Goal: Find specific page/section

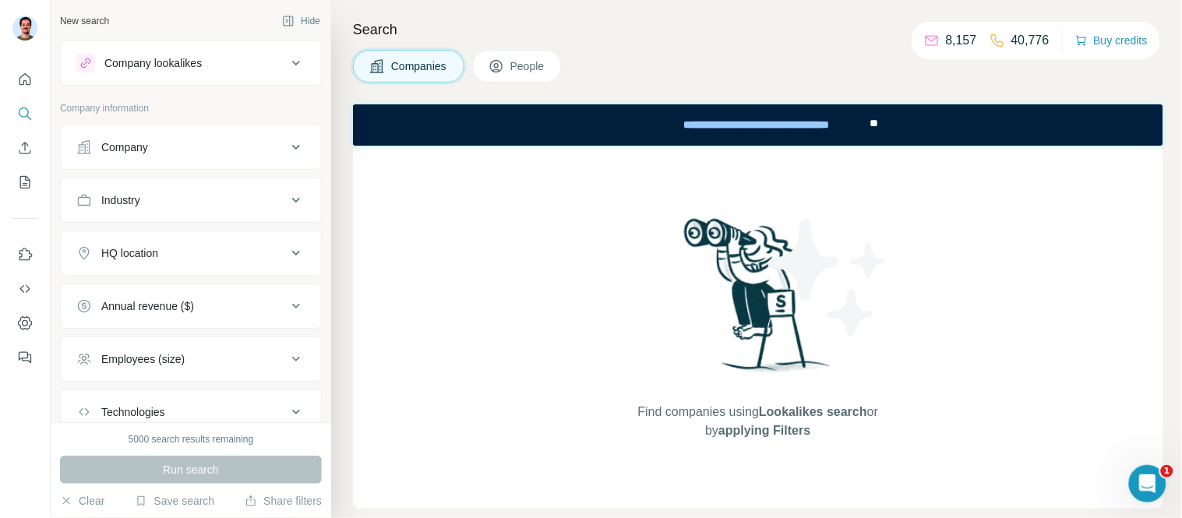
click at [183, 150] on div "Company" at bounding box center [181, 148] width 210 height 16
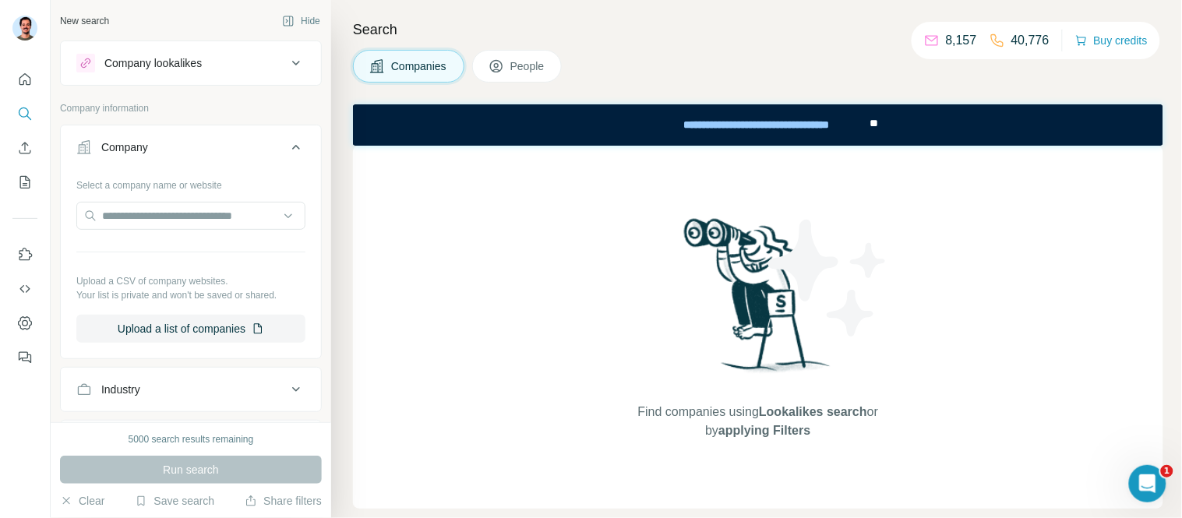
click at [181, 150] on div "Company" at bounding box center [181, 148] width 210 height 16
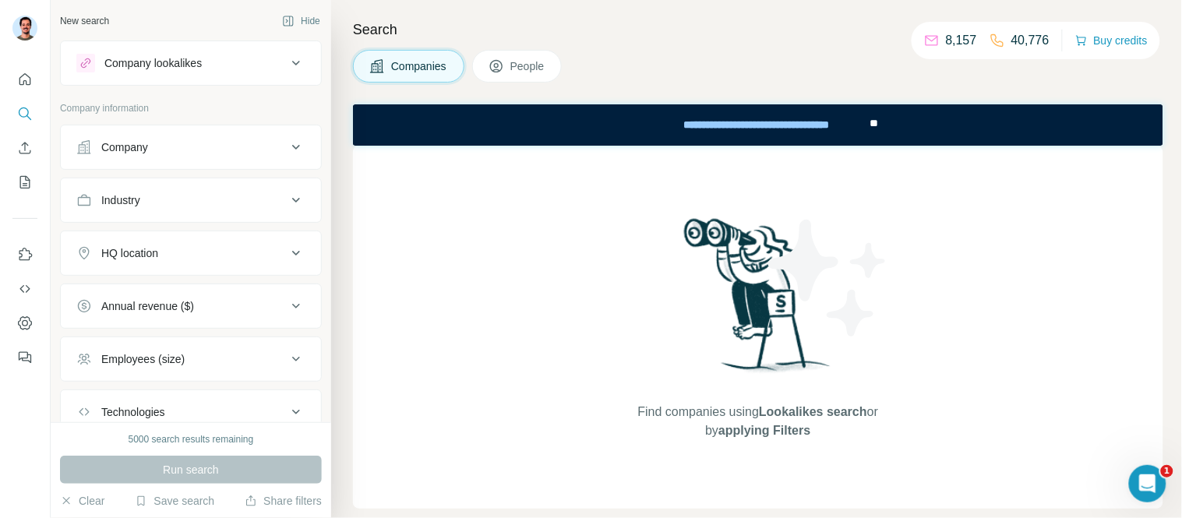
click at [175, 157] on button "Company" at bounding box center [191, 147] width 260 height 37
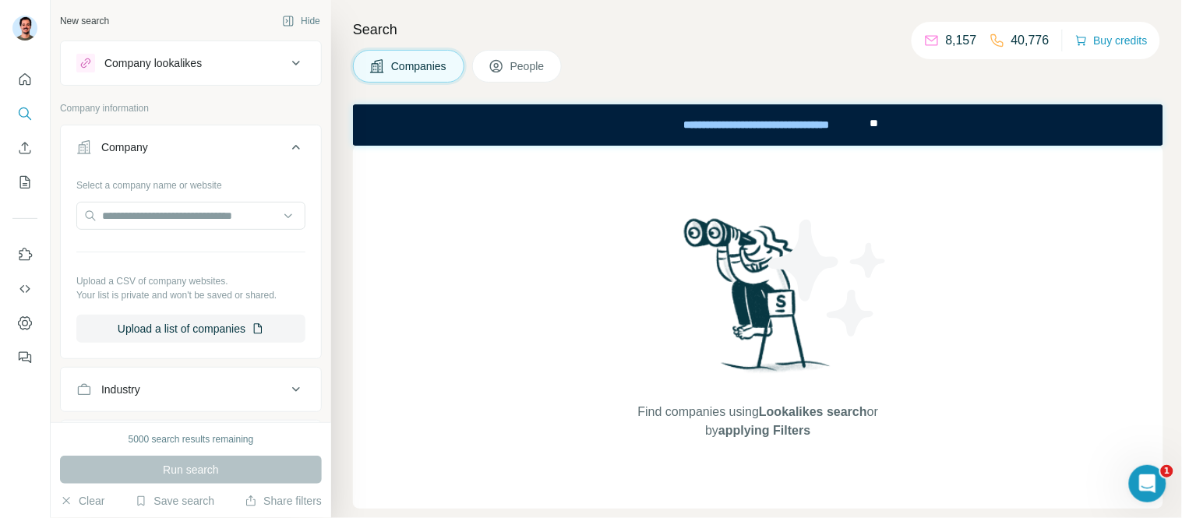
click at [532, 68] on span "People" at bounding box center [529, 66] width 36 height 16
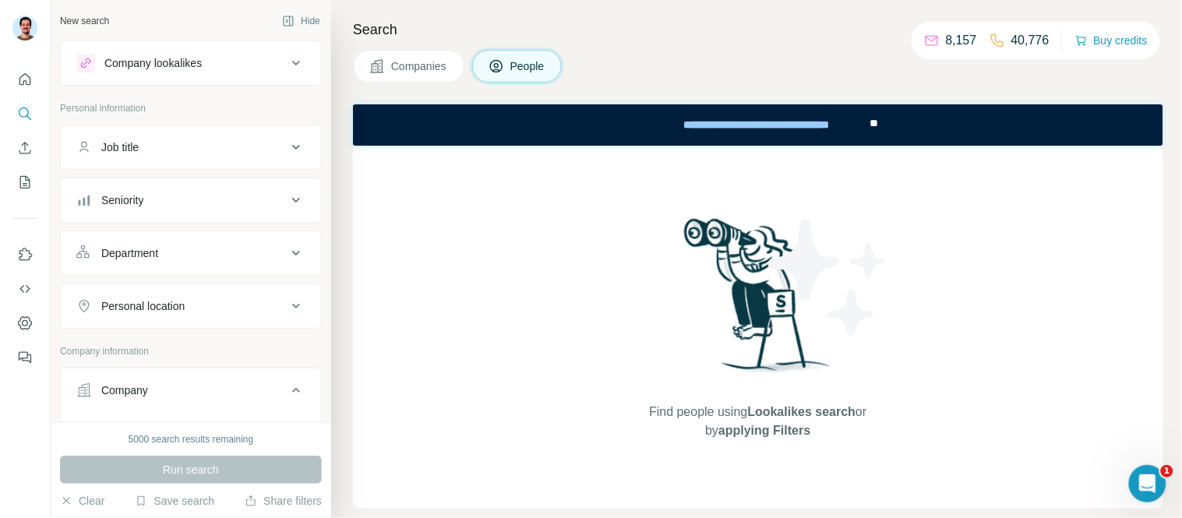
click at [198, 154] on div "Job title" at bounding box center [181, 148] width 210 height 16
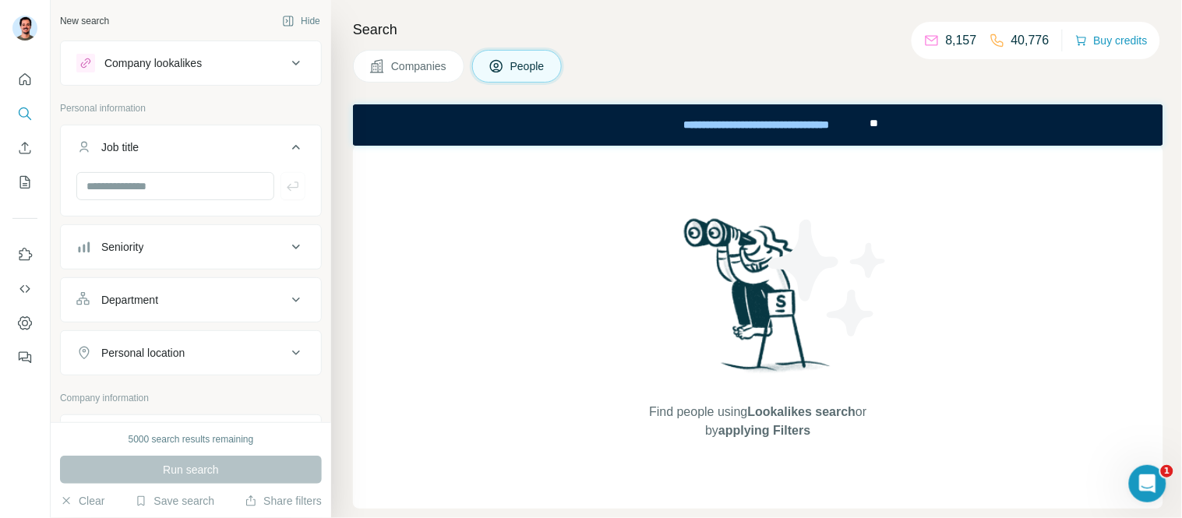
click at [203, 154] on div "Job title" at bounding box center [181, 148] width 210 height 16
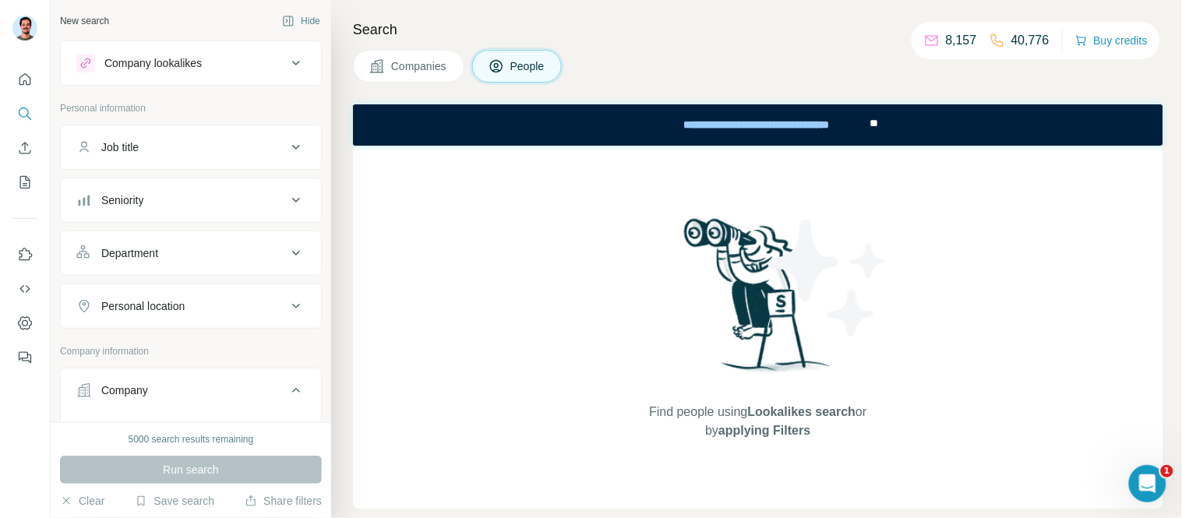
scroll to position [173, 0]
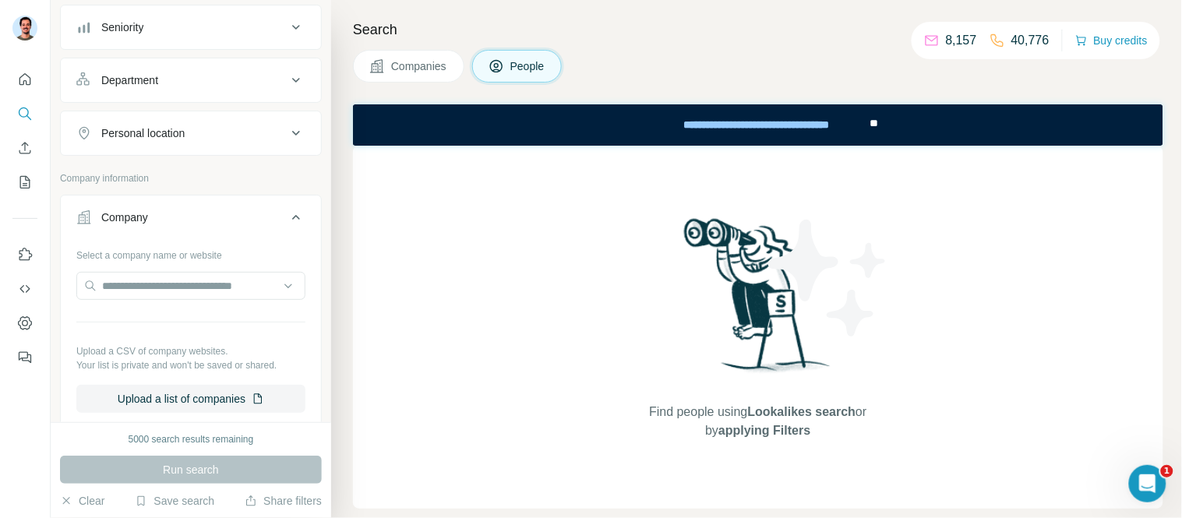
click at [153, 221] on div "Company" at bounding box center [181, 218] width 210 height 16
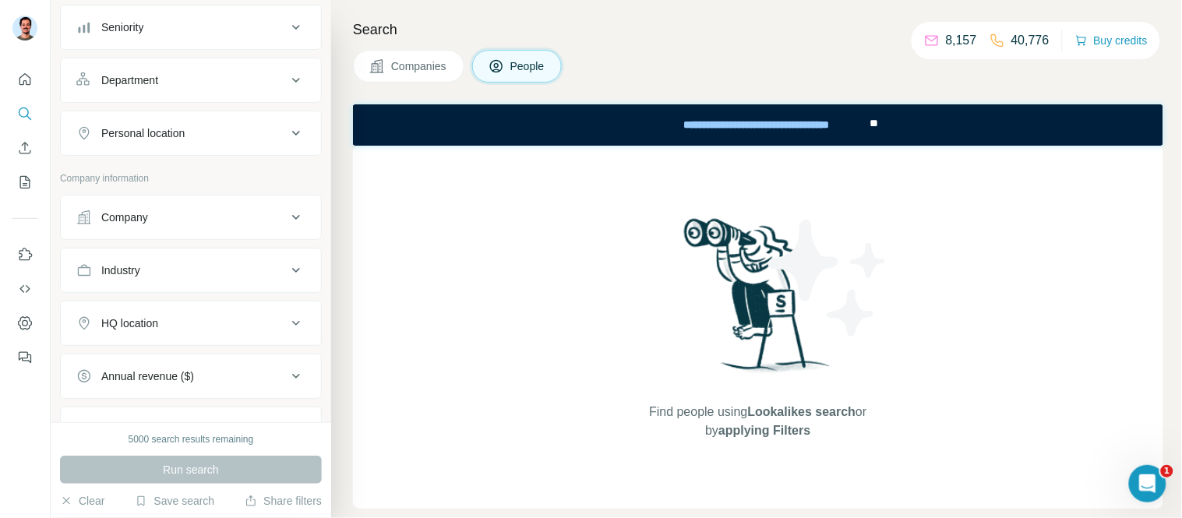
click at [157, 220] on div "Company" at bounding box center [181, 218] width 210 height 16
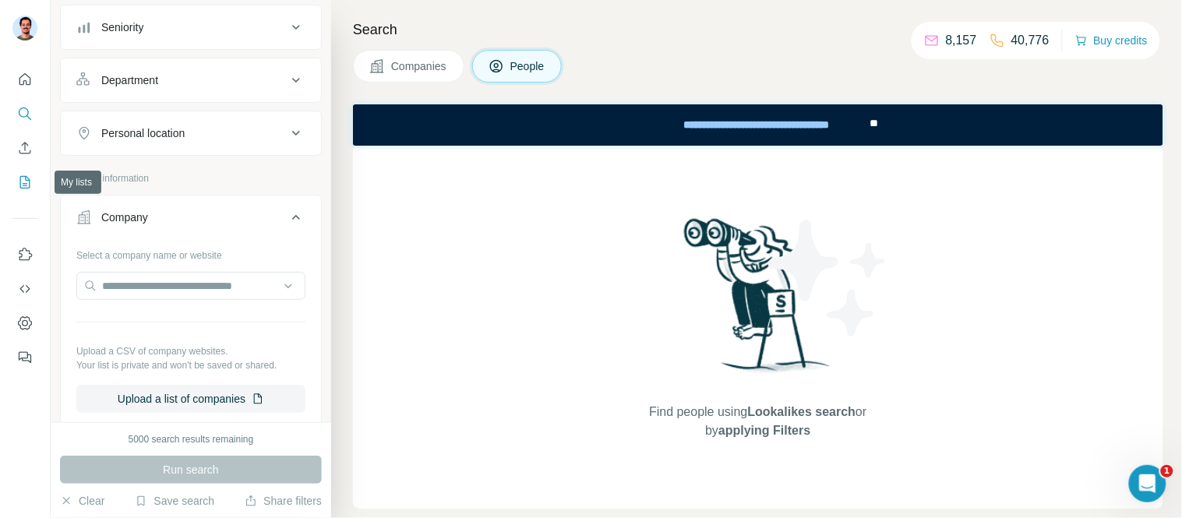
click at [24, 182] on icon "My lists" at bounding box center [25, 183] width 16 height 16
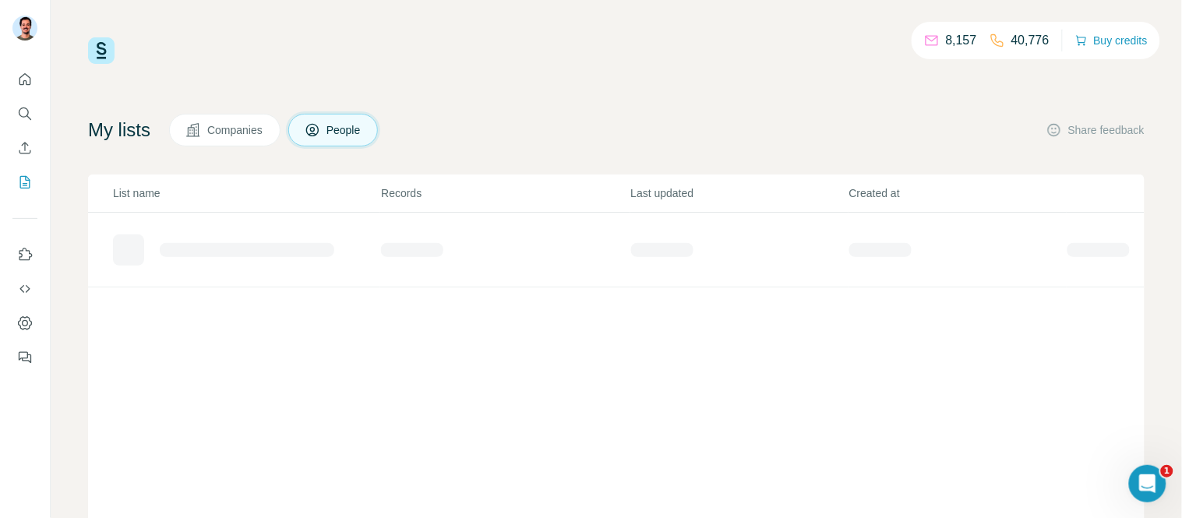
drag, startPoint x: 234, startPoint y: 129, endPoint x: 266, endPoint y: 142, distance: 34.6
click at [235, 129] on span "Companies" at bounding box center [235, 130] width 57 height 16
click at [255, 130] on span "Companies" at bounding box center [235, 130] width 57 height 16
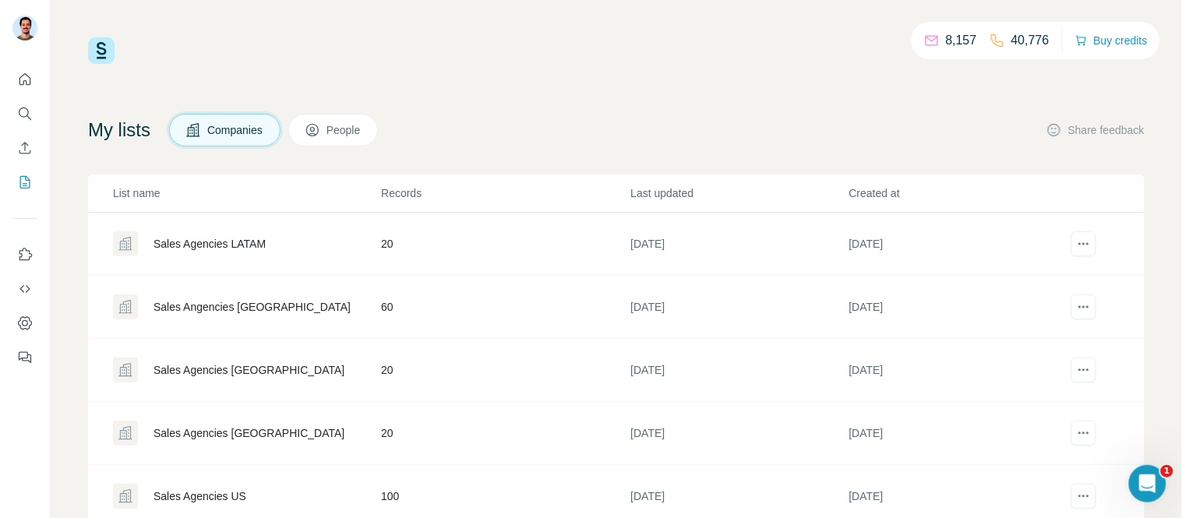
click at [266, 244] on div "Sales Agencies LATAM" at bounding box center [210, 244] width 112 height 16
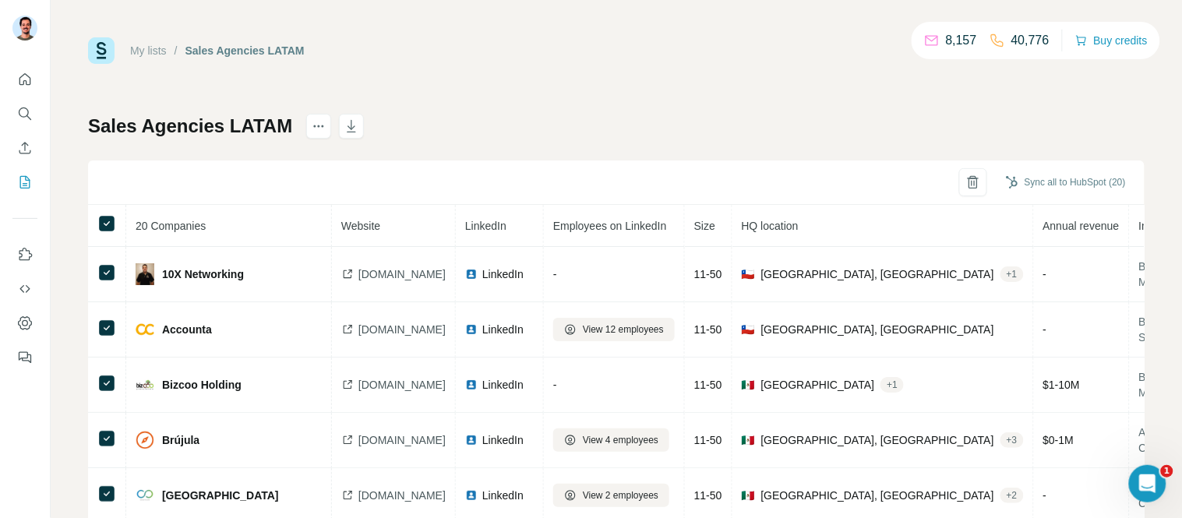
click at [6, 111] on div at bounding box center [25, 214] width 50 height 316
click at [26, 111] on icon "Search" at bounding box center [25, 114] width 16 height 16
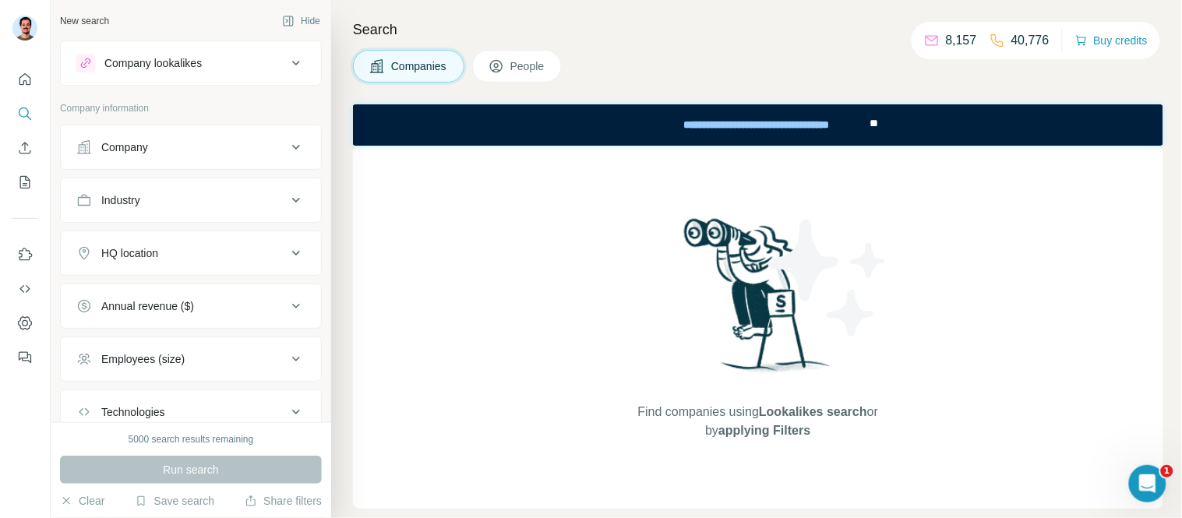
click at [142, 143] on div "Company" at bounding box center [124, 148] width 47 height 16
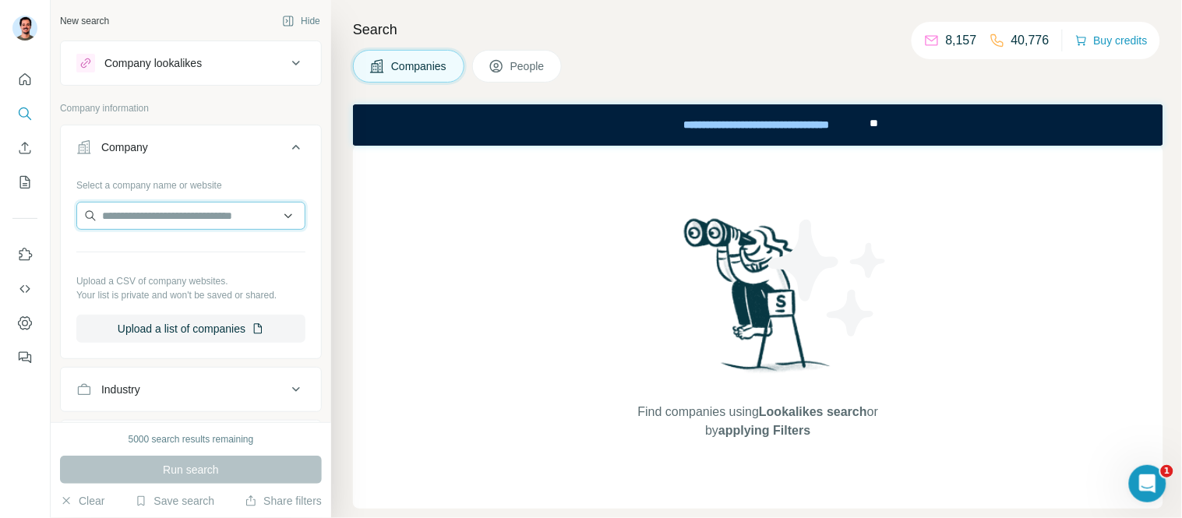
click at [185, 209] on input "text" at bounding box center [190, 216] width 229 height 28
click at [546, 67] on span "People" at bounding box center [529, 66] width 36 height 16
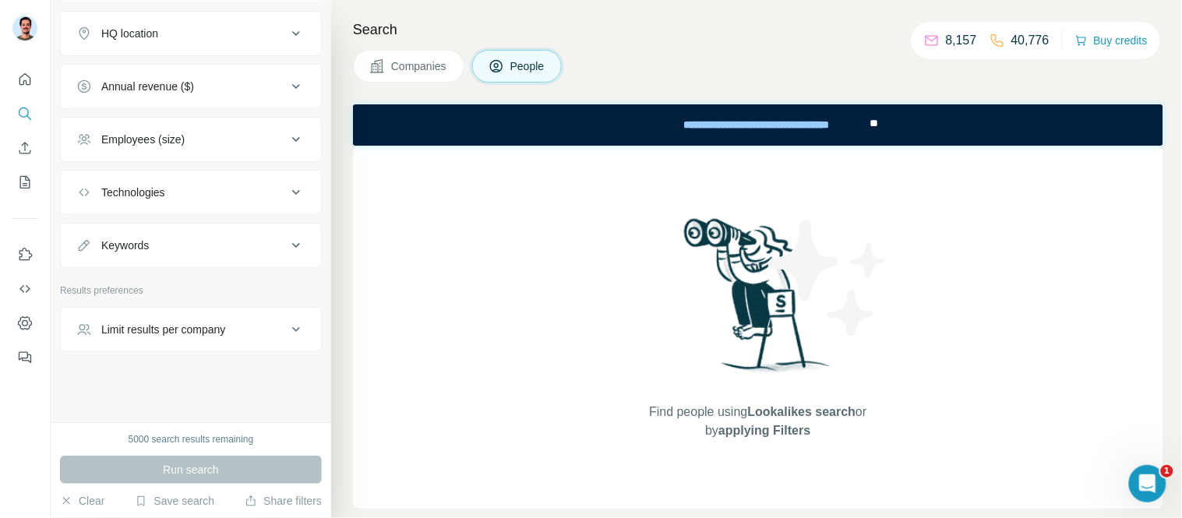
scroll to position [655, 0]
click at [221, 323] on div "Limit results per company" at bounding box center [163, 328] width 125 height 16
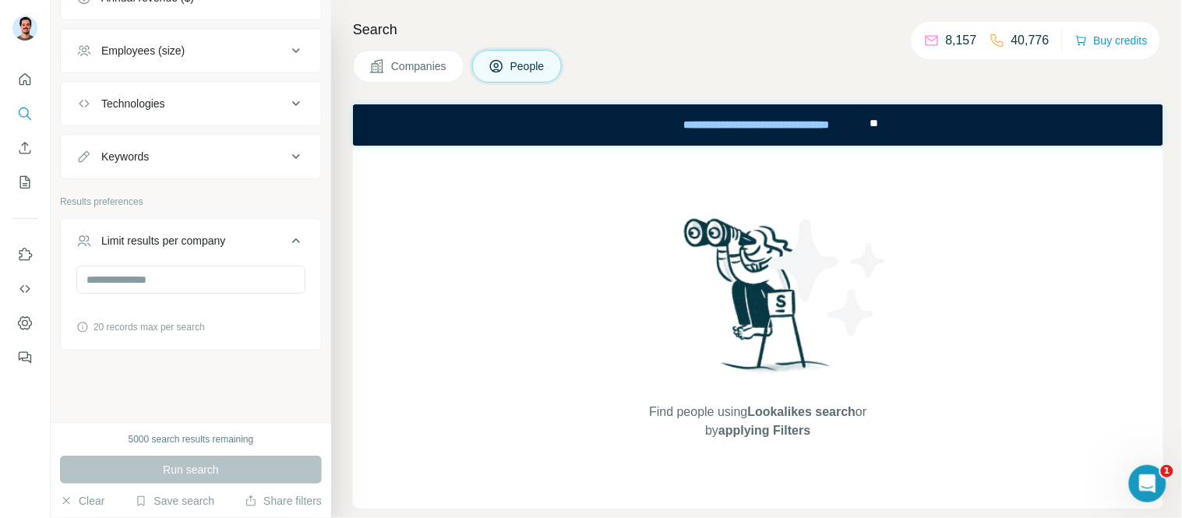
scroll to position [743, 0]
click at [142, 281] on input "number" at bounding box center [190, 280] width 229 height 28
click at [224, 247] on div "Limit results per company" at bounding box center [163, 241] width 125 height 16
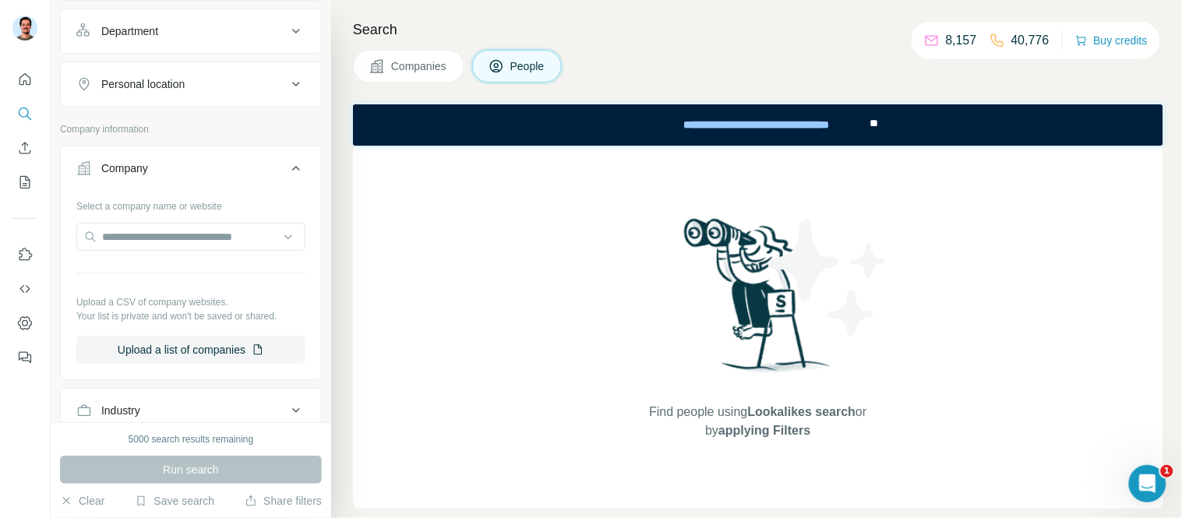
scroll to position [0, 0]
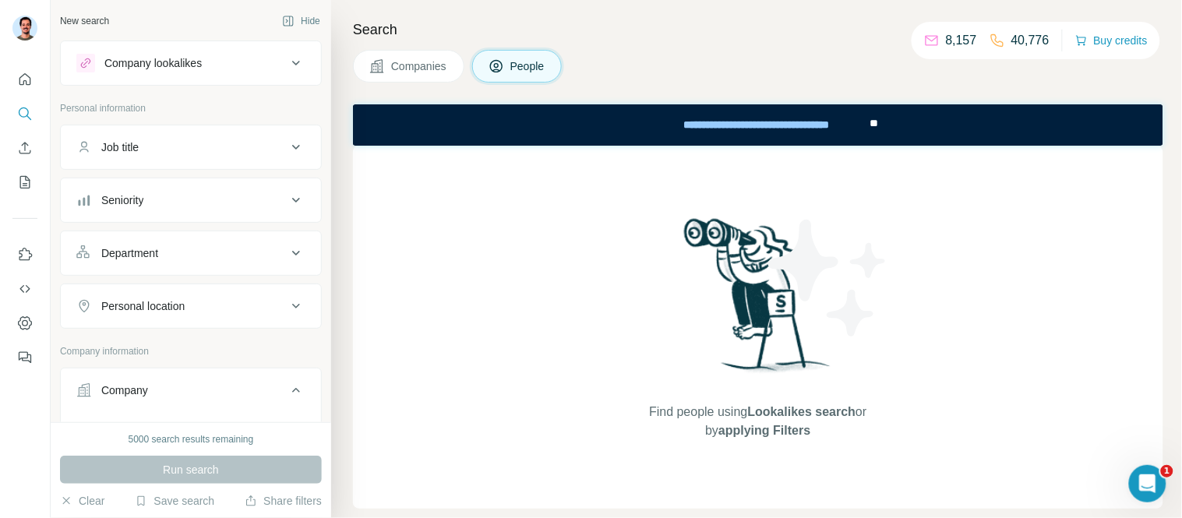
drag, startPoint x: 401, startPoint y: 58, endPoint x: 382, endPoint y: 65, distance: 20.3
click at [398, 58] on span "Companies" at bounding box center [419, 66] width 57 height 16
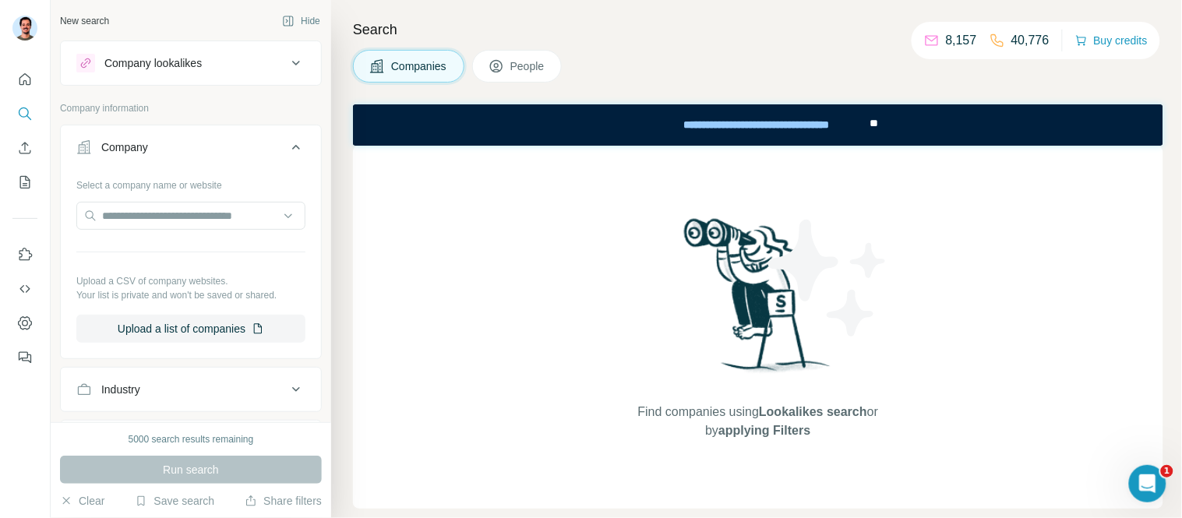
click at [516, 72] on span "People" at bounding box center [529, 66] width 36 height 16
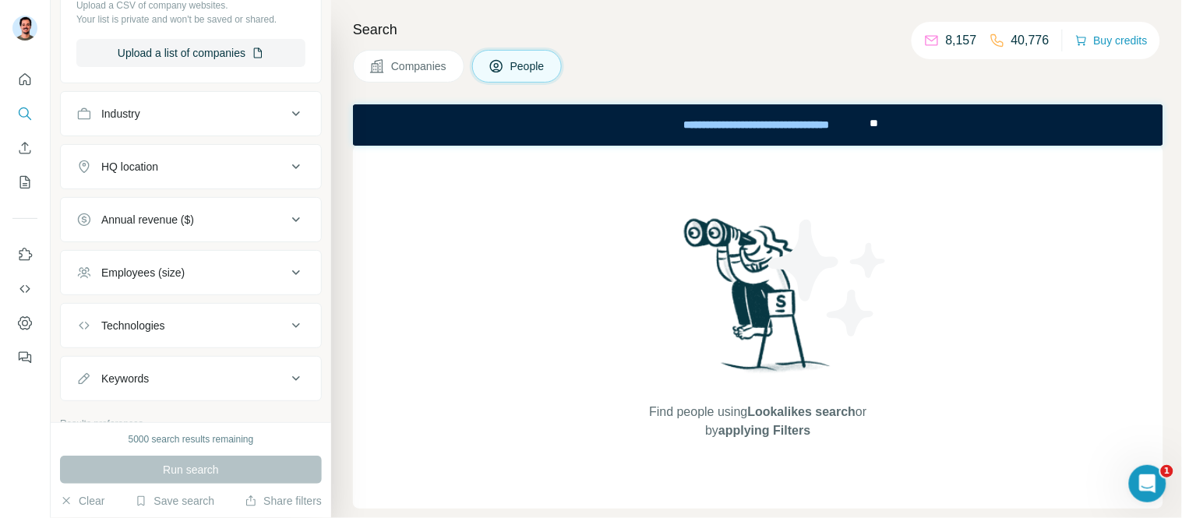
scroll to position [655, 0]
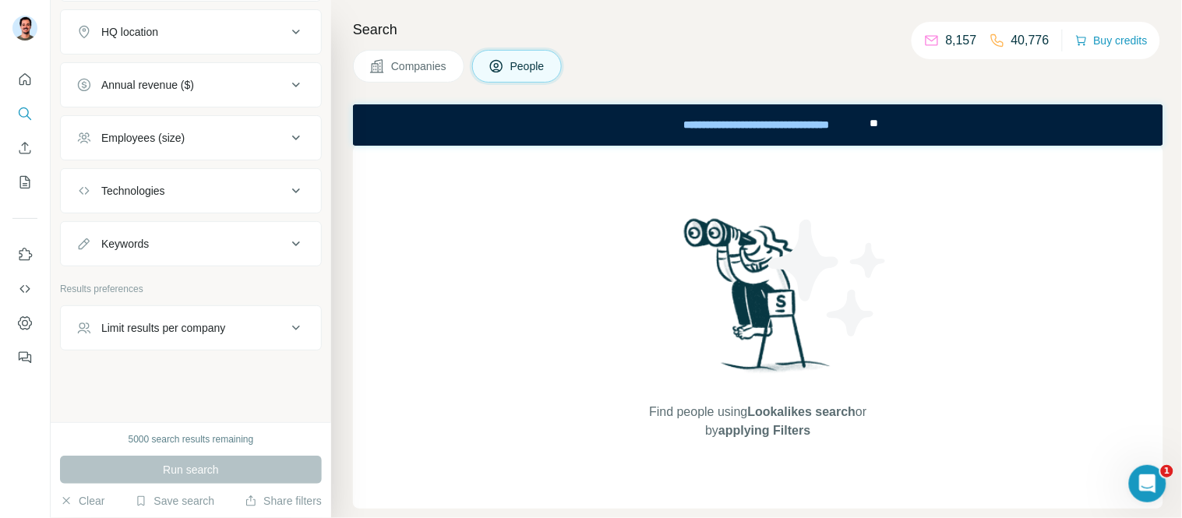
click at [207, 320] on div "Limit results per company" at bounding box center [163, 328] width 125 height 16
drag, startPoint x: 1133, startPoint y: 47, endPoint x: 807, endPoint y: 6, distance: 328.3
click at [758, 70] on div "New search Hide Company lookalikes Personal information Job title Seniority Dep…" at bounding box center [617, 259] width 1132 height 518
